Goal: Find specific page/section: Find specific page/section

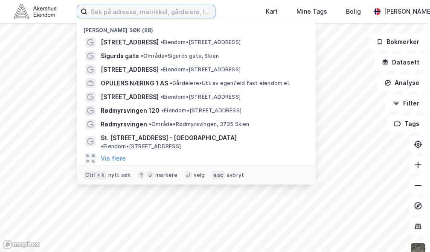
click at [160, 8] on input at bounding box center [150, 11] width 127 height 13
type input "Gjerdrums vei"
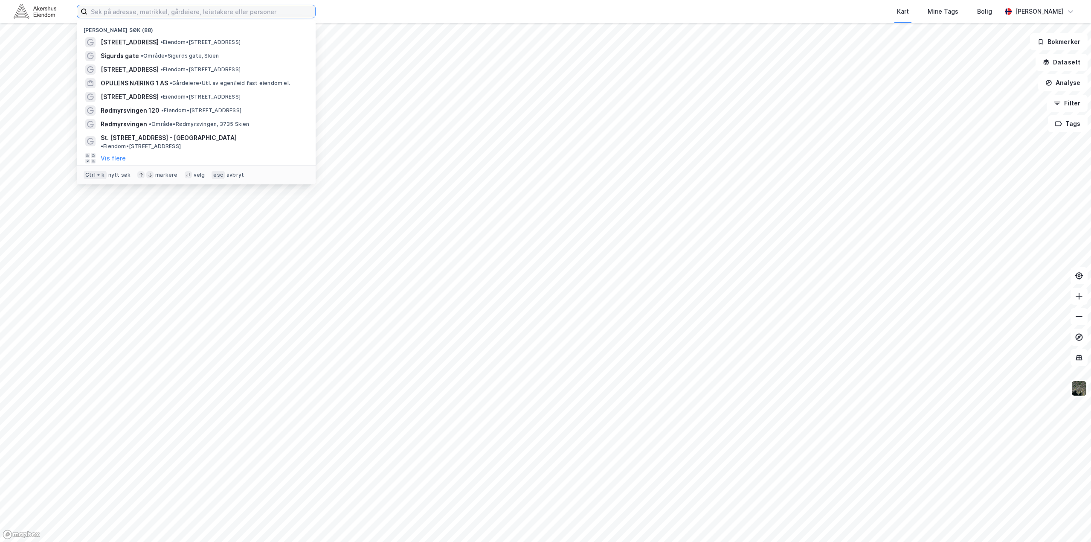
click at [295, 9] on input at bounding box center [201, 11] width 228 height 13
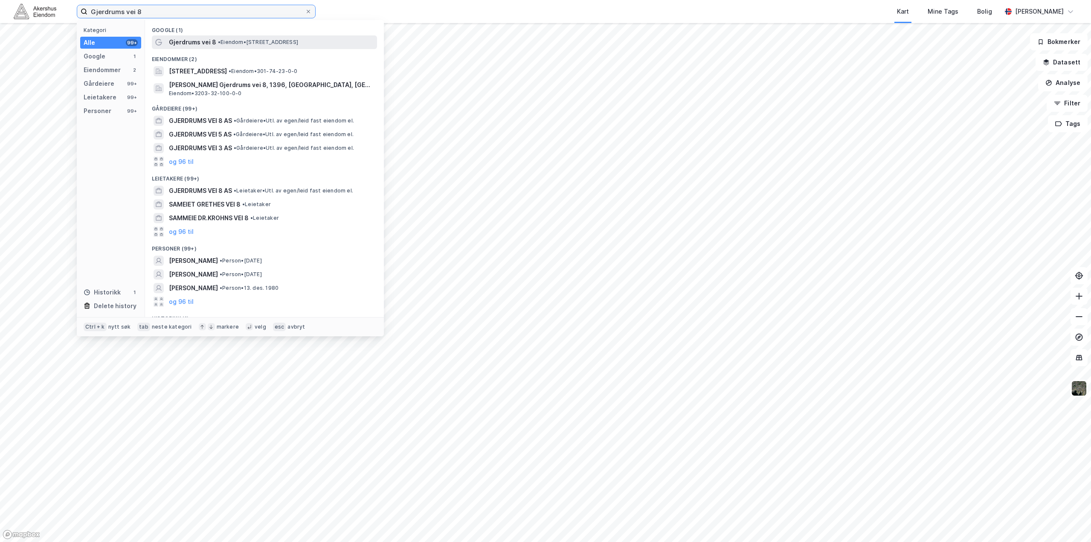
type input "Gjerdrums vei 8"
click at [234, 43] on span "• Eiendom • [STREET_ADDRESS]" at bounding box center [258, 42] width 80 height 7
